Goal: Information Seeking & Learning: Learn about a topic

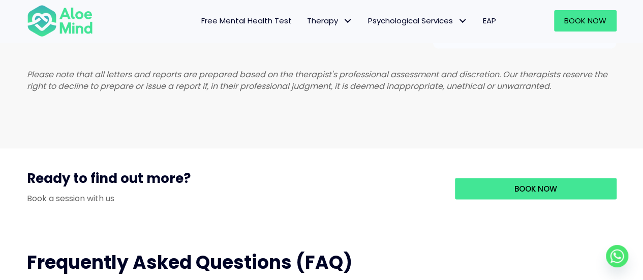
scroll to position [1119, 0]
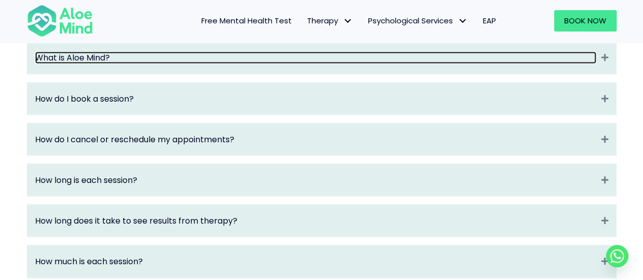
click at [184, 64] on link "What is Aloe Mind?" at bounding box center [315, 58] width 561 height 12
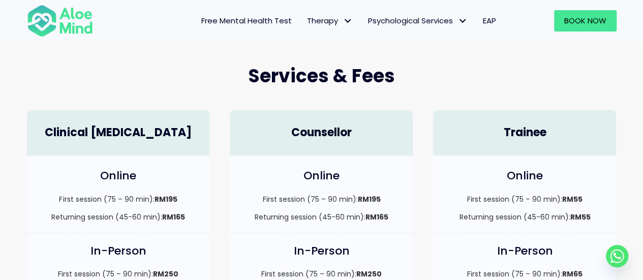
scroll to position [51, 0]
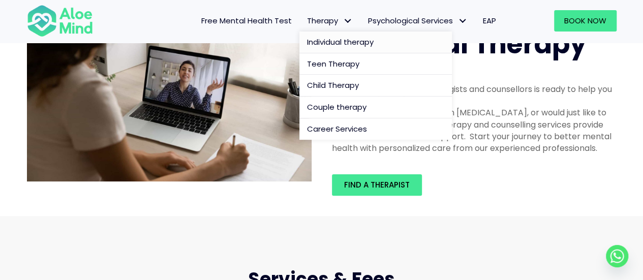
click at [336, 23] on span "Therapy" at bounding box center [330, 20] width 46 height 11
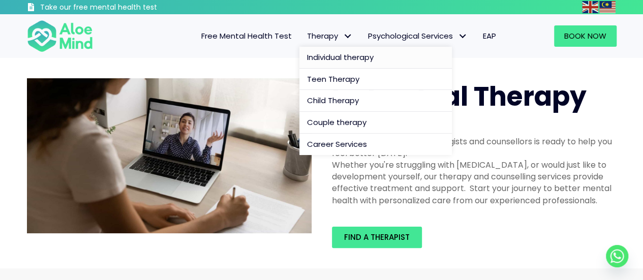
click at [333, 57] on span "Individual therapy" at bounding box center [340, 57] width 67 height 11
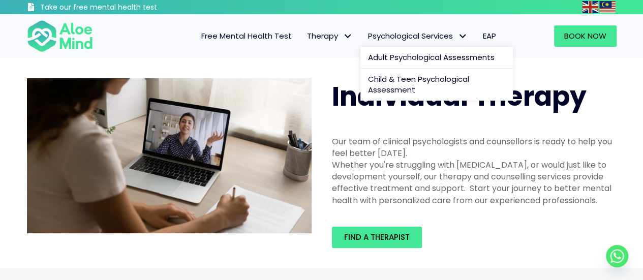
click at [410, 36] on span "Psychological Services" at bounding box center [418, 36] width 100 height 11
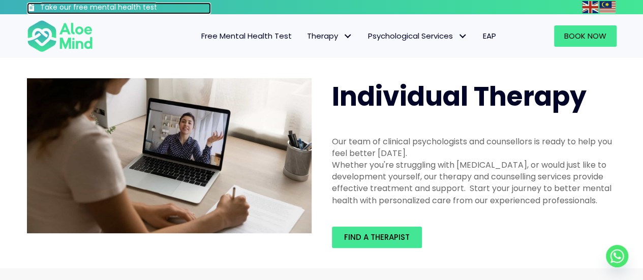
click at [101, 7] on h3 "Take our free mental health test" at bounding box center [125, 8] width 171 height 10
